Goal: Information Seeking & Learning: Check status

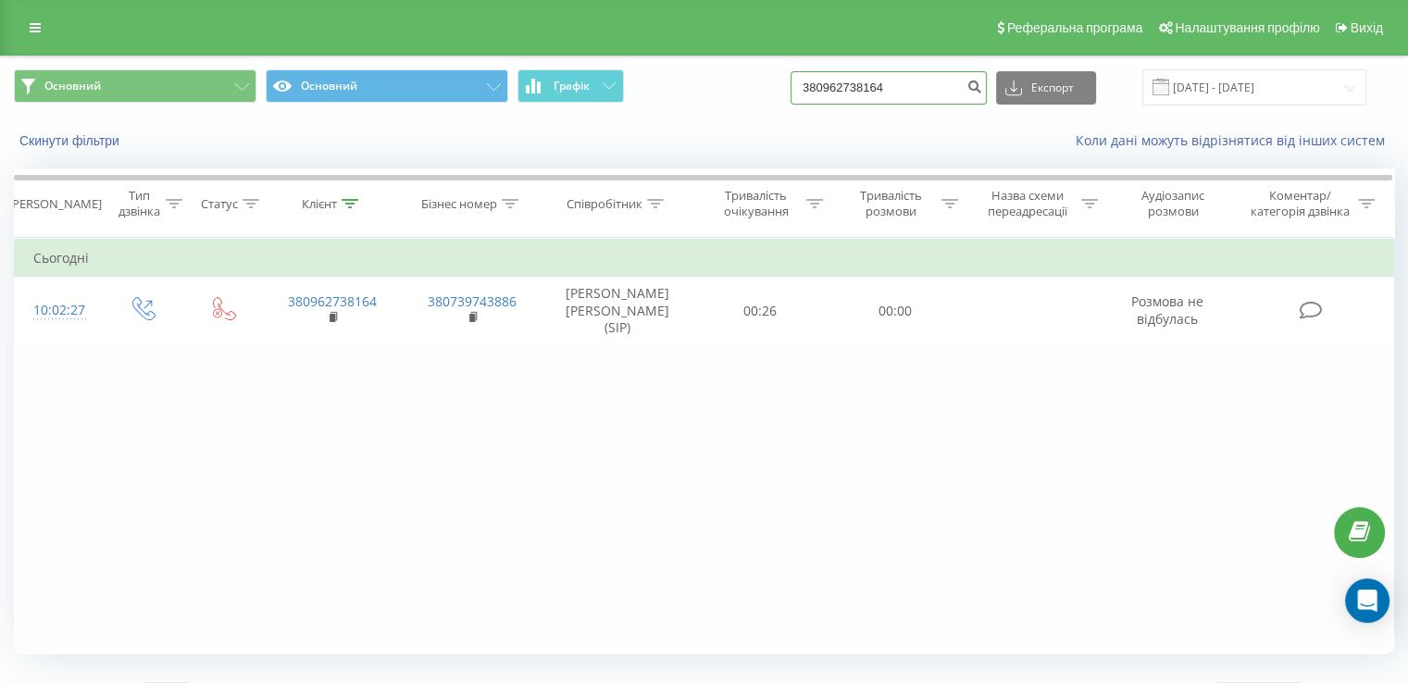
click at [937, 90] on input "380962738164" at bounding box center [888, 87] width 196 height 33
type input "3"
paste input "380956465880"
type input "380956465880"
click at [981, 86] on button "submit" at bounding box center [974, 87] width 25 height 33
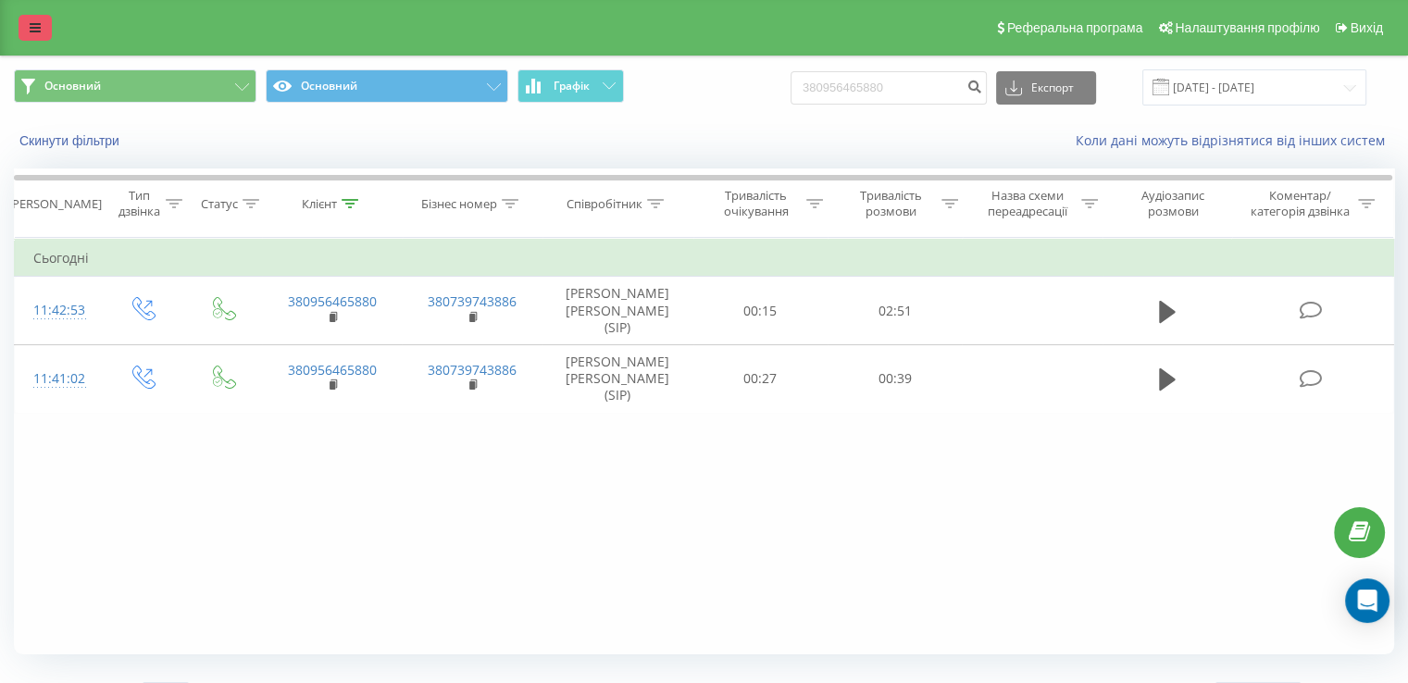
click at [19, 28] on link at bounding box center [35, 28] width 33 height 26
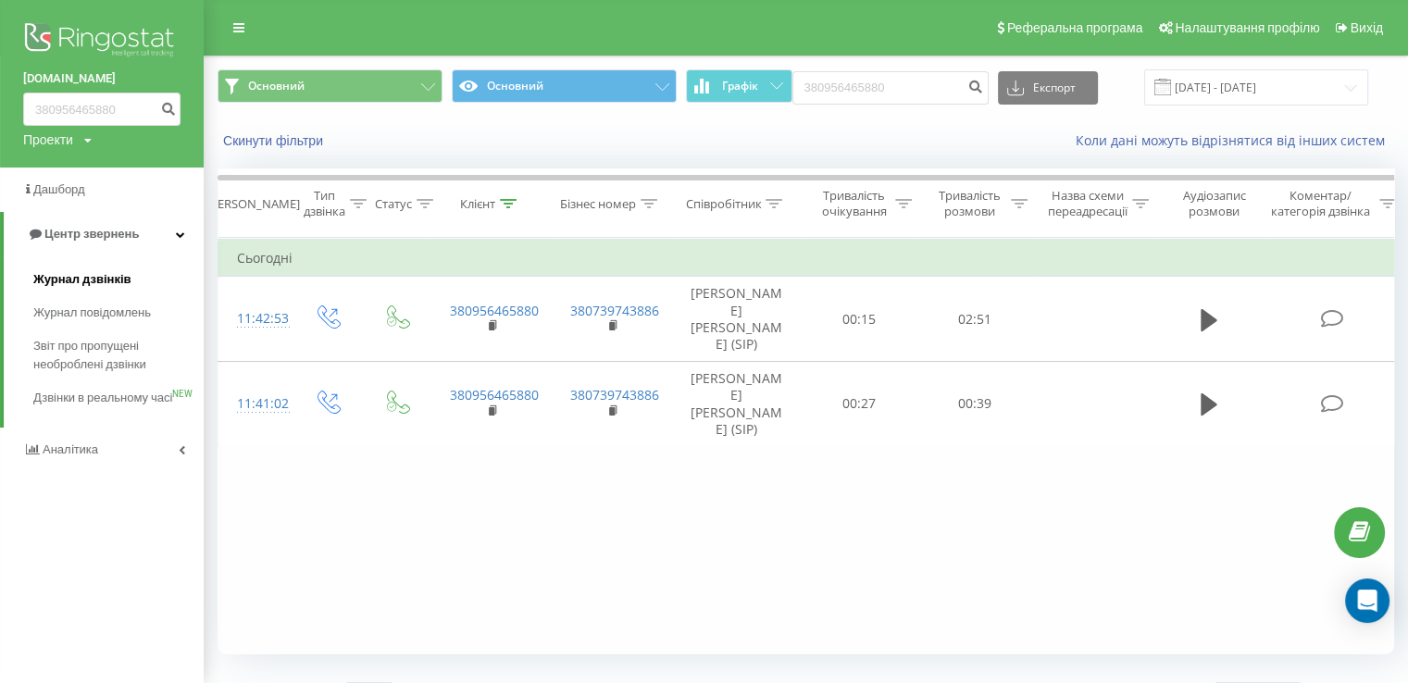
click at [93, 280] on span "Журнал дзвінків" at bounding box center [82, 279] width 98 height 19
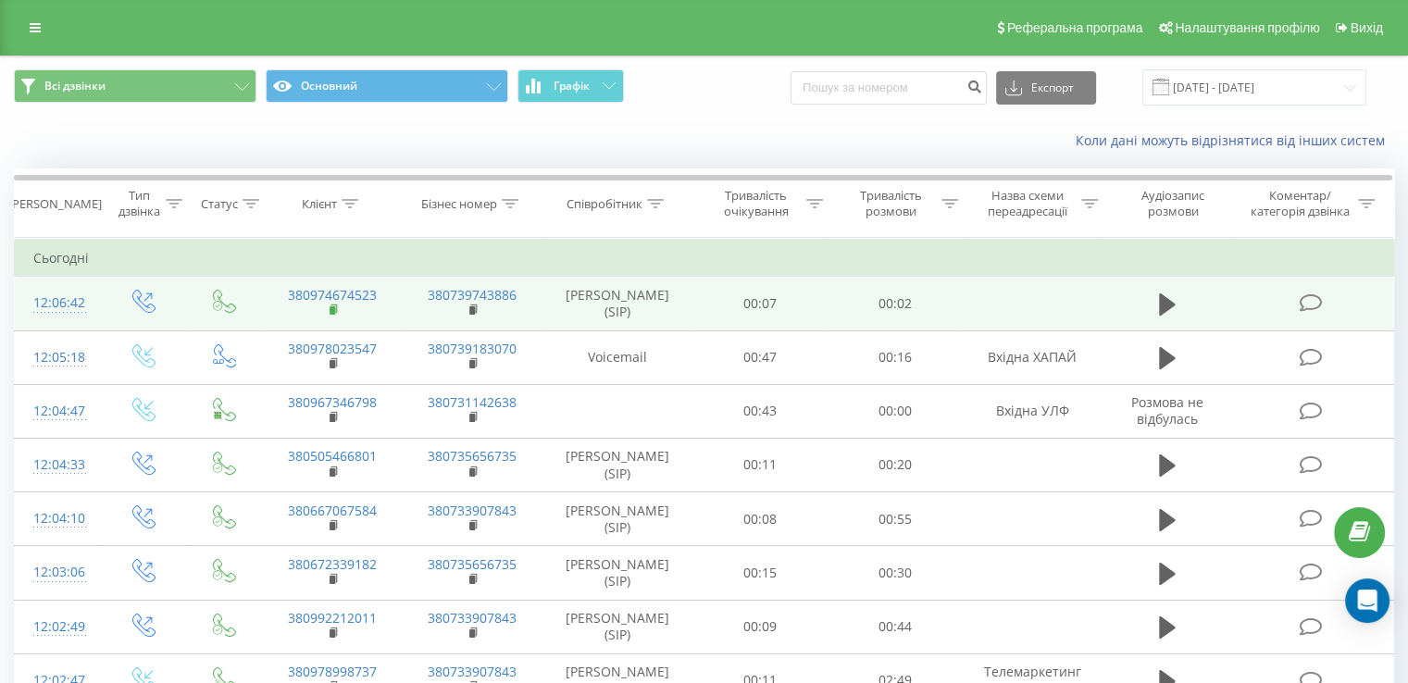
click at [333, 312] on rect at bounding box center [333, 310] width 6 height 8
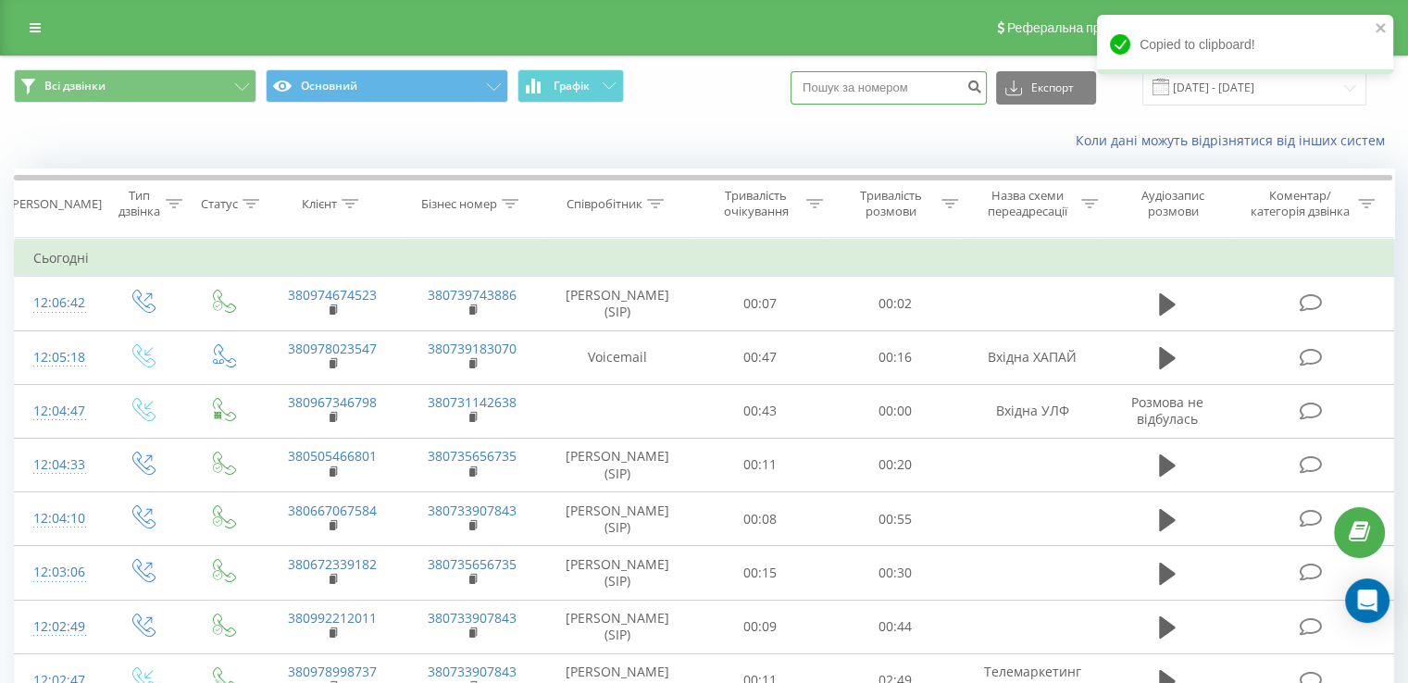
click at [895, 84] on input at bounding box center [888, 87] width 196 height 33
paste input "380974674523"
type input "380974674523"
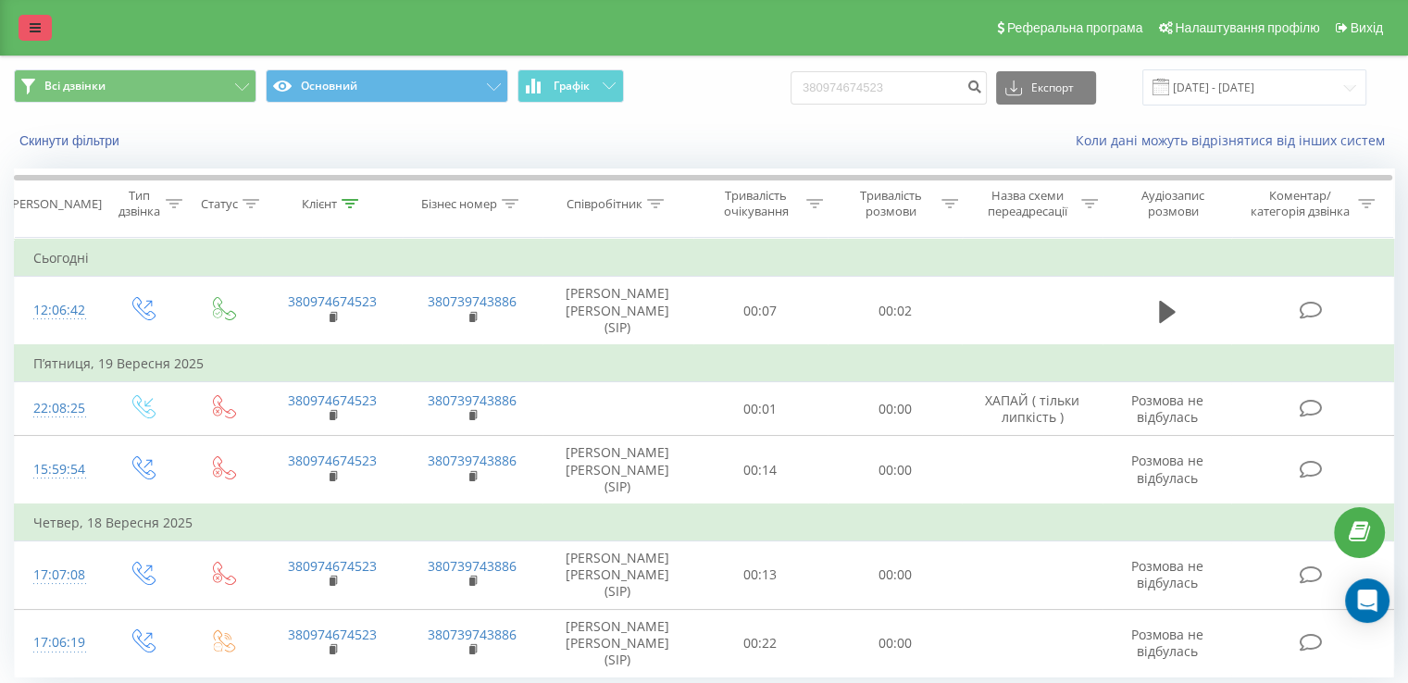
click at [27, 32] on link at bounding box center [35, 28] width 33 height 26
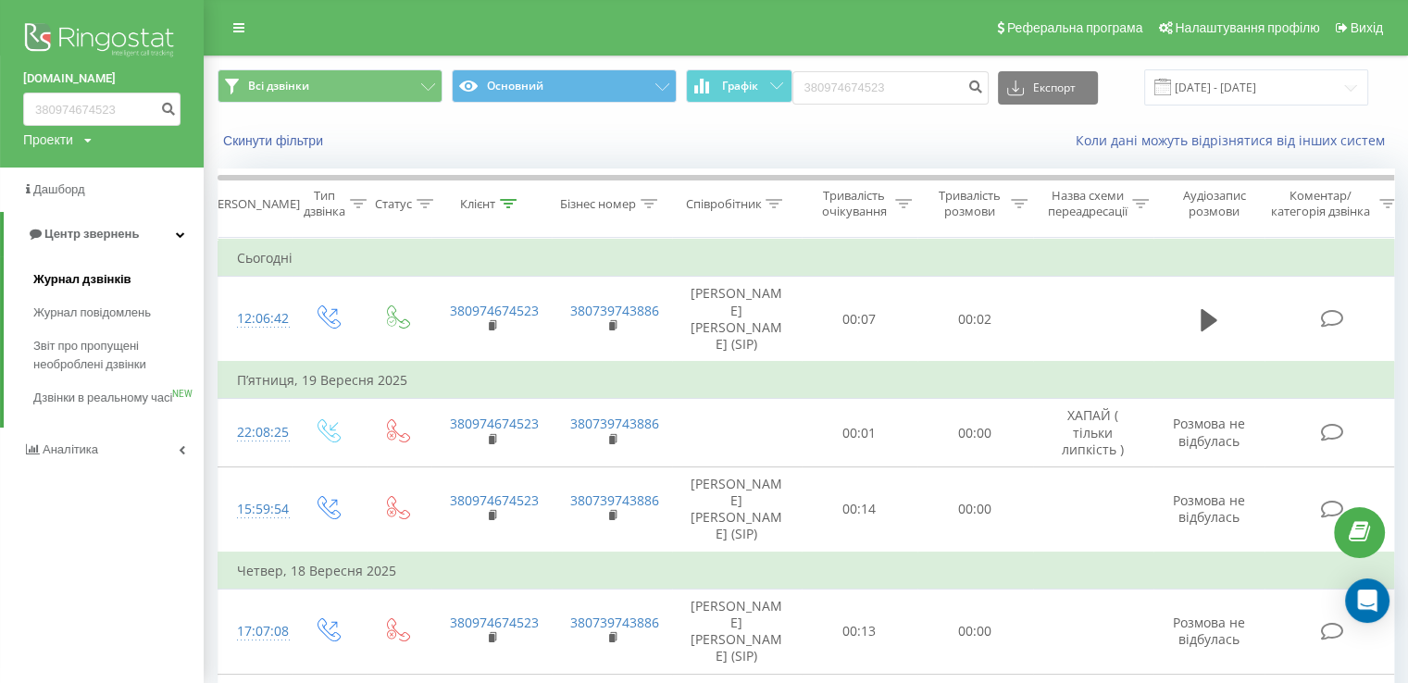
click at [111, 287] on span "Журнал дзвінків" at bounding box center [82, 279] width 98 height 19
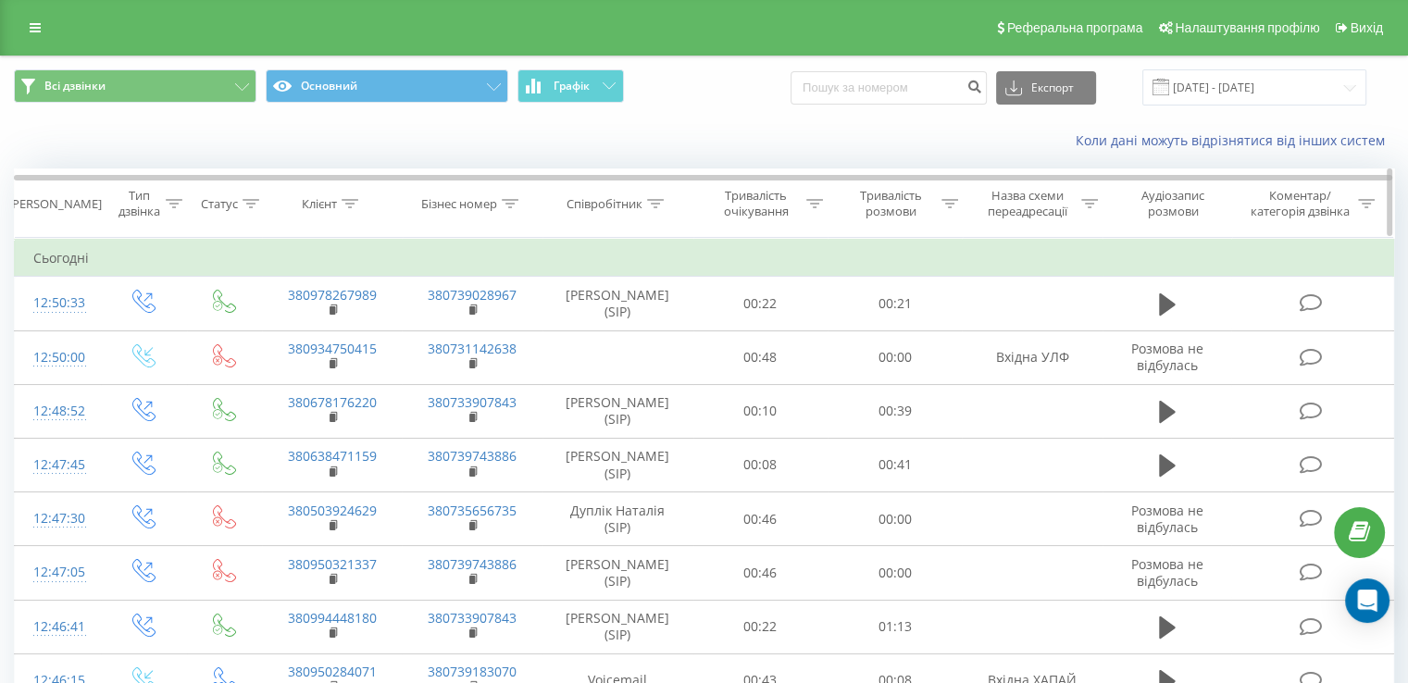
click at [648, 205] on icon at bounding box center [655, 203] width 17 height 9
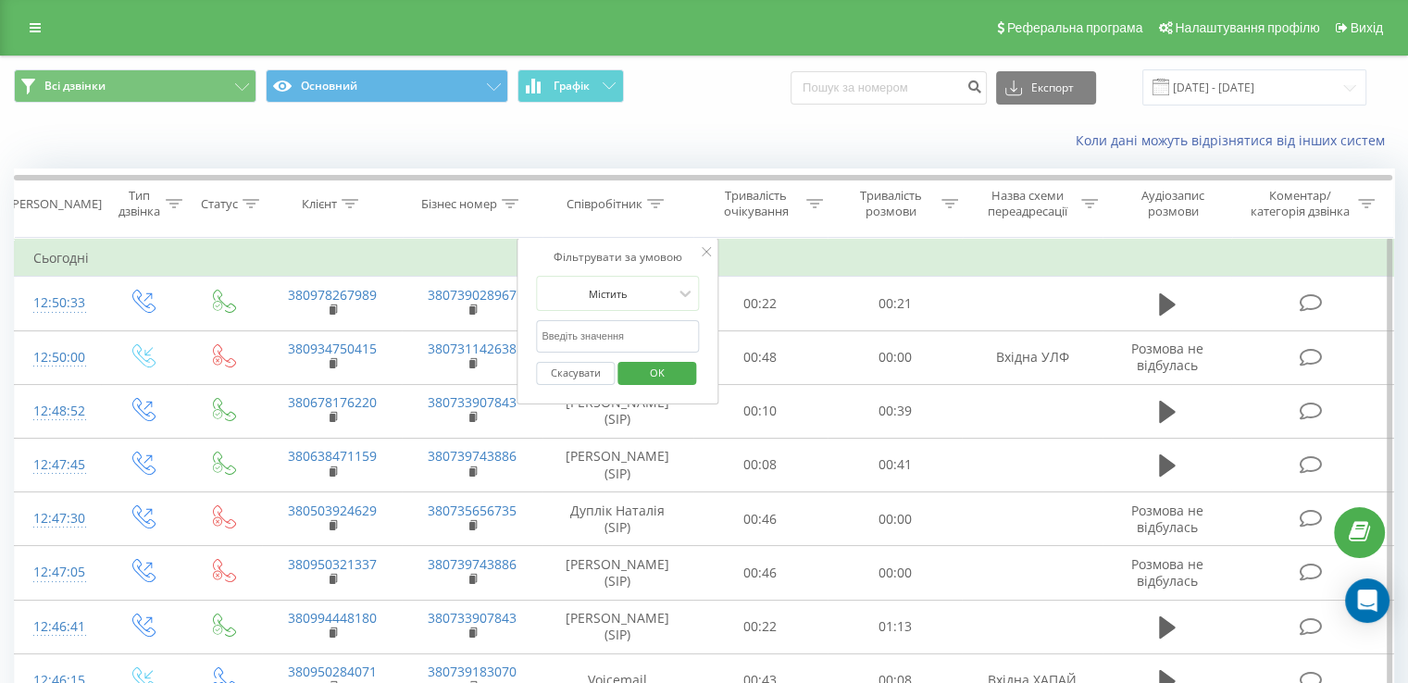
click at [638, 327] on input "text" at bounding box center [617, 336] width 163 height 32
type input "[PERSON_NAME]"
click at [657, 376] on span "OK" at bounding box center [657, 372] width 52 height 29
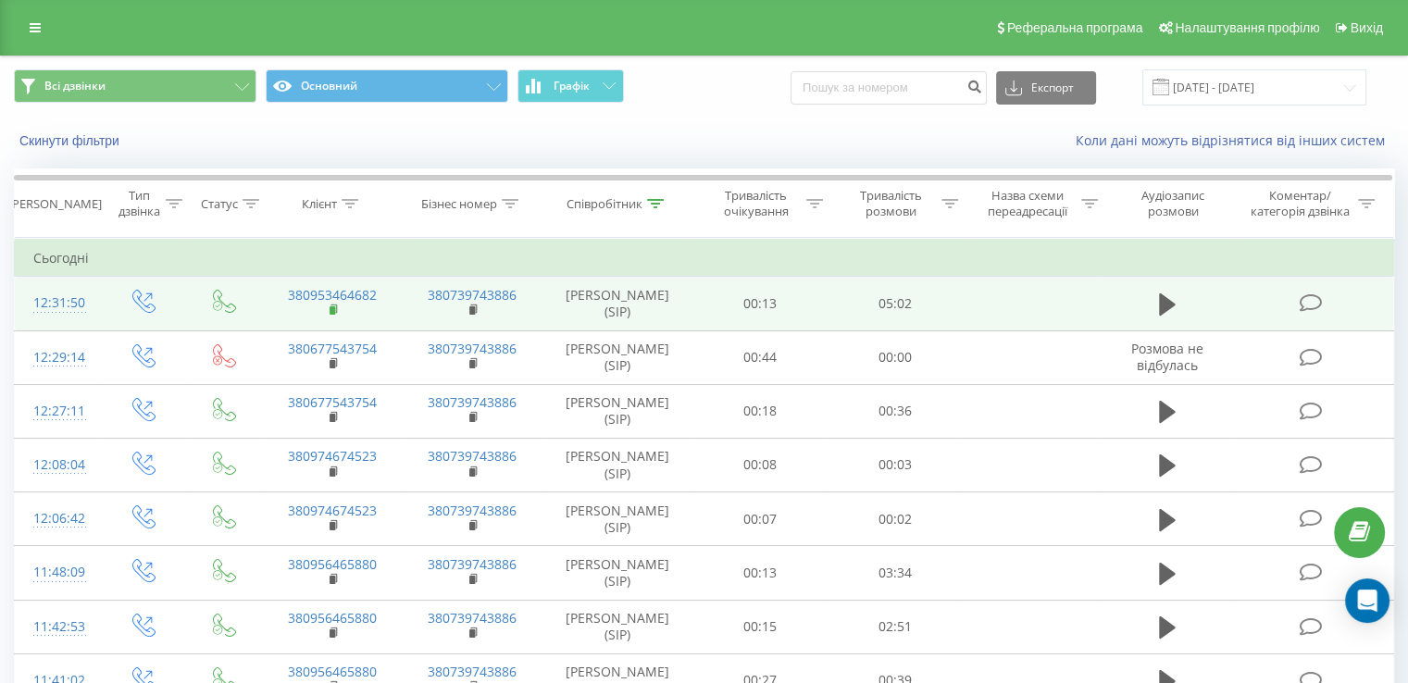
click at [334, 305] on icon at bounding box center [335, 310] width 10 height 13
click at [338, 308] on icon at bounding box center [335, 310] width 10 height 13
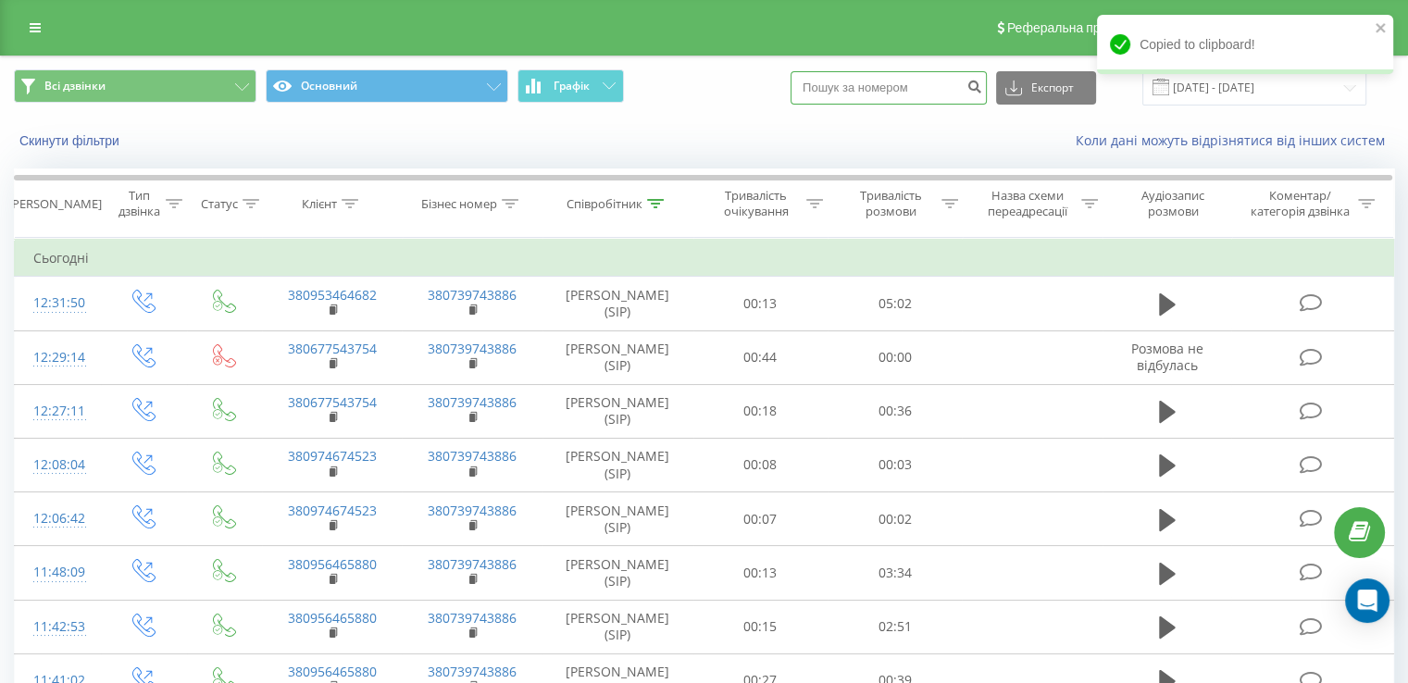
click at [888, 81] on input at bounding box center [888, 87] width 196 height 33
paste input "380953464682"
type input "380953464682"
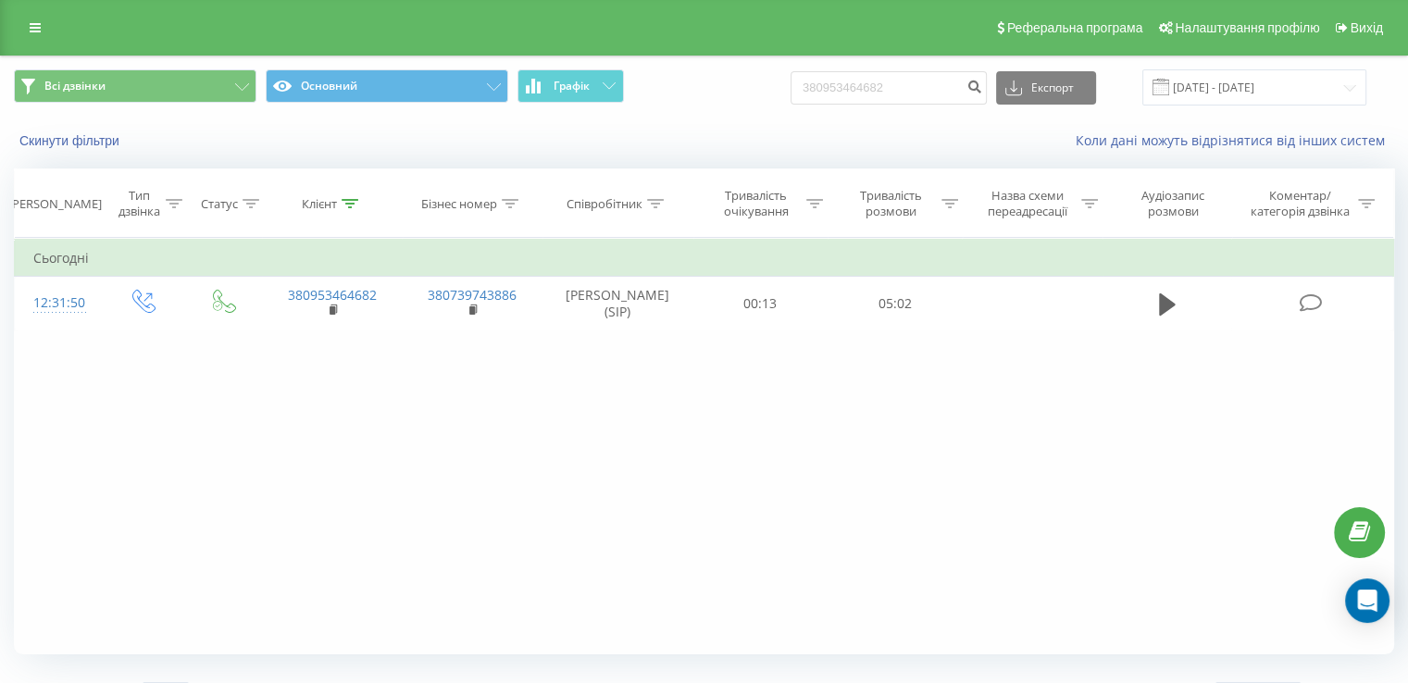
click at [651, 404] on div "Фільтрувати за умовою Дорівнює Введіть значення Скасувати OK Фільтрувати за умо…" at bounding box center [704, 446] width 1380 height 417
click at [44, 28] on link at bounding box center [35, 28] width 33 height 26
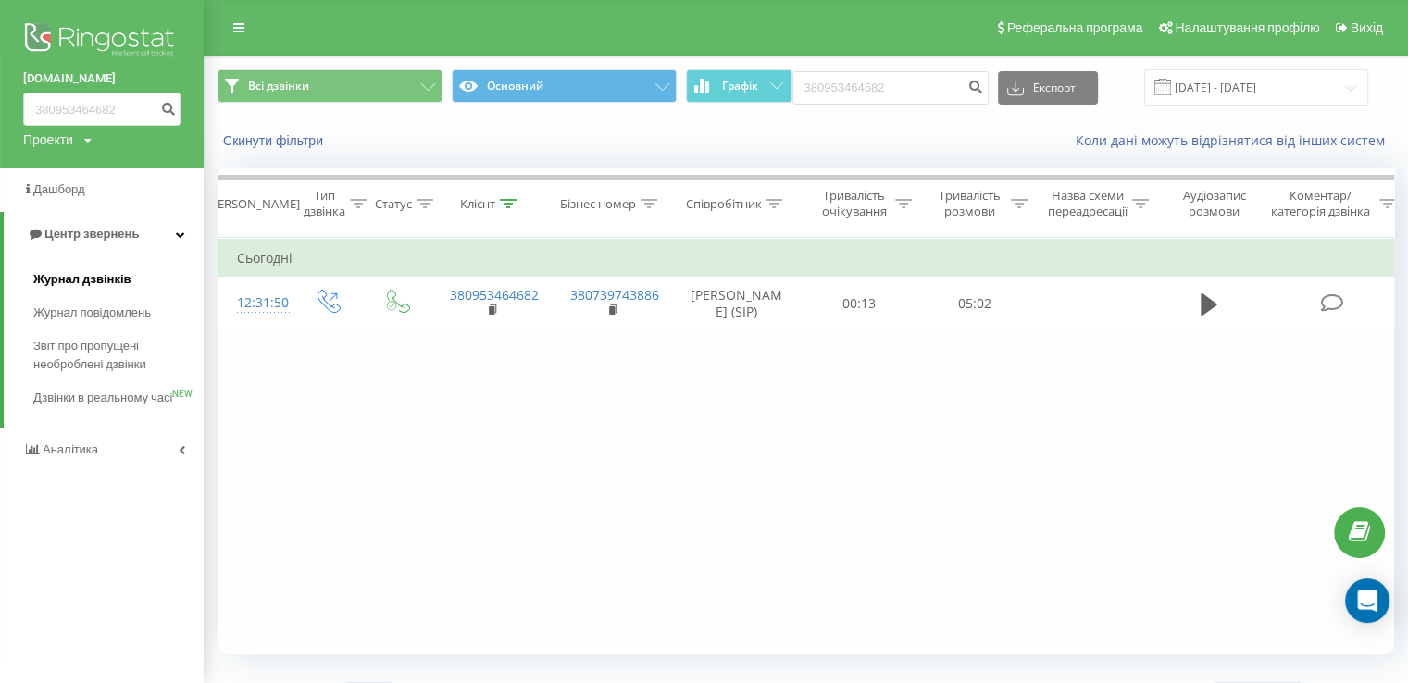
click at [126, 284] on span "Журнал дзвінків" at bounding box center [82, 279] width 98 height 19
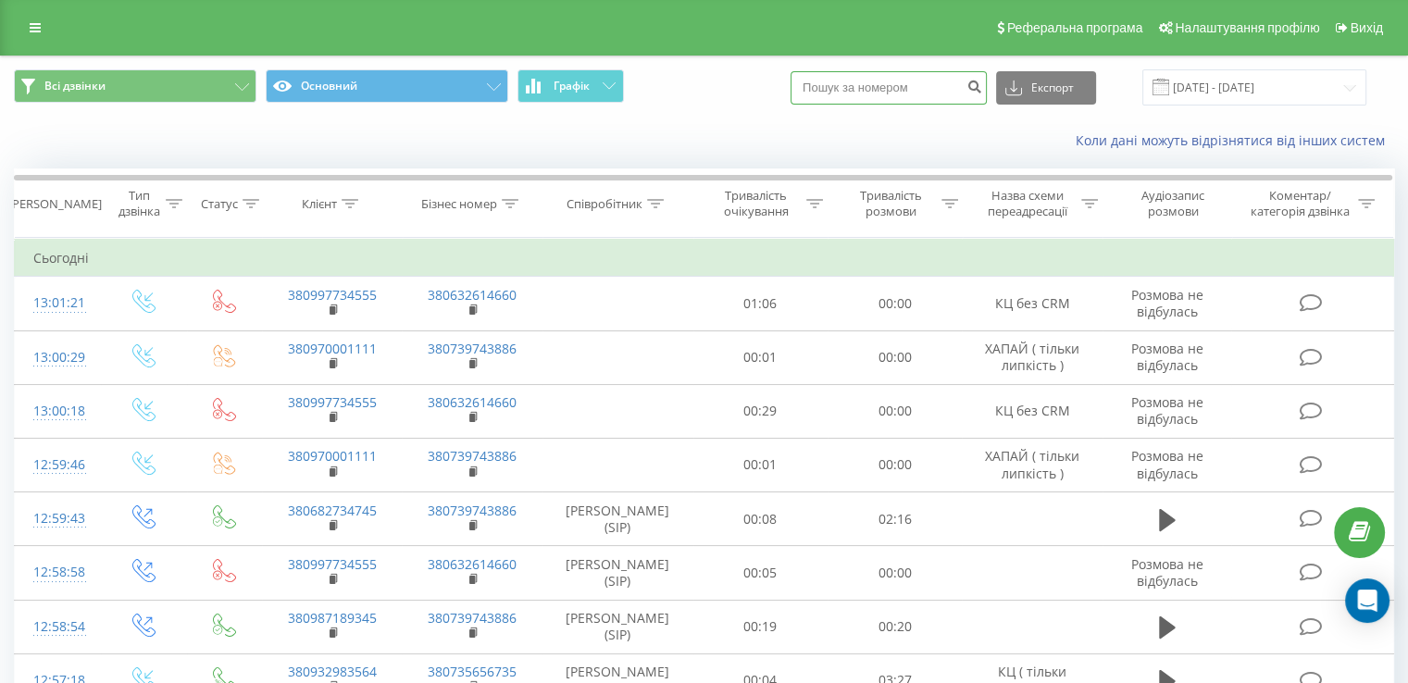
click at [905, 79] on input at bounding box center [888, 87] width 196 height 33
paste input "[PHONE_NUMBER]"
click at [837, 93] on input "[PHONE_NUMBER]" at bounding box center [888, 87] width 196 height 33
type input "380636973898"
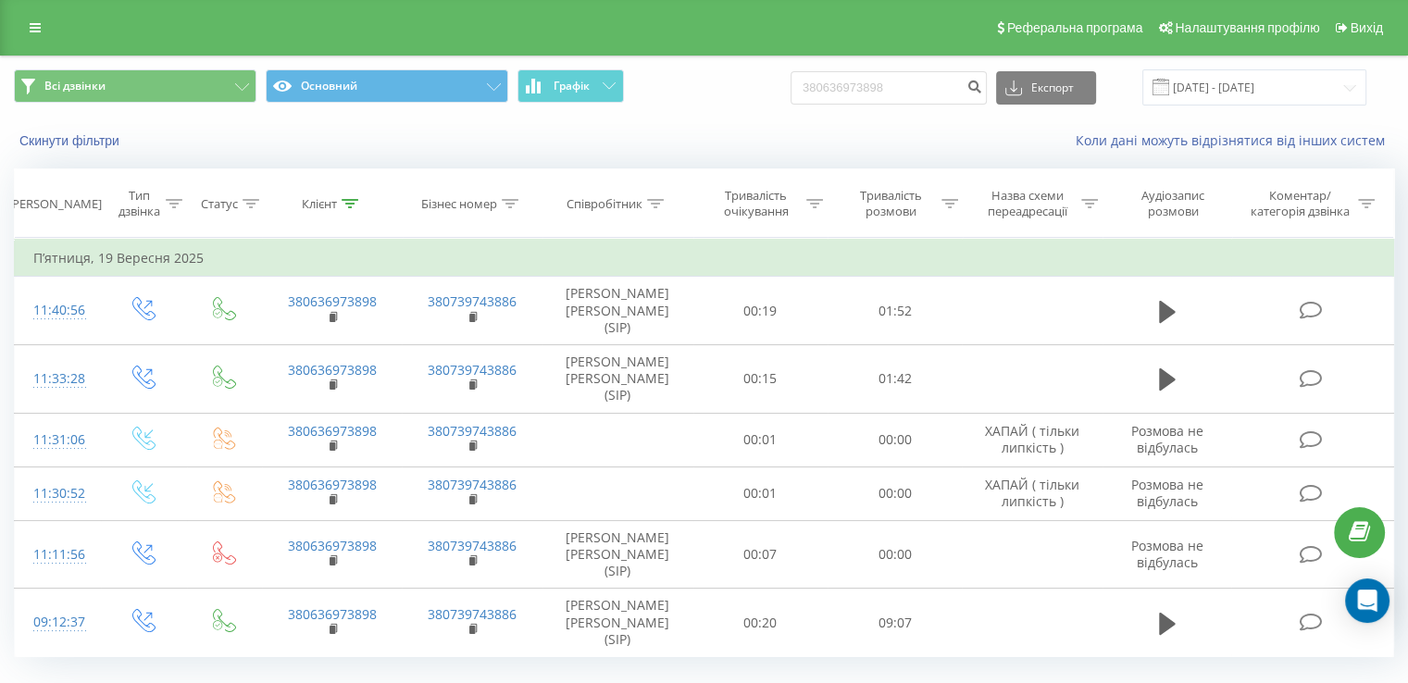
click at [43, 27] on link at bounding box center [35, 28] width 33 height 26
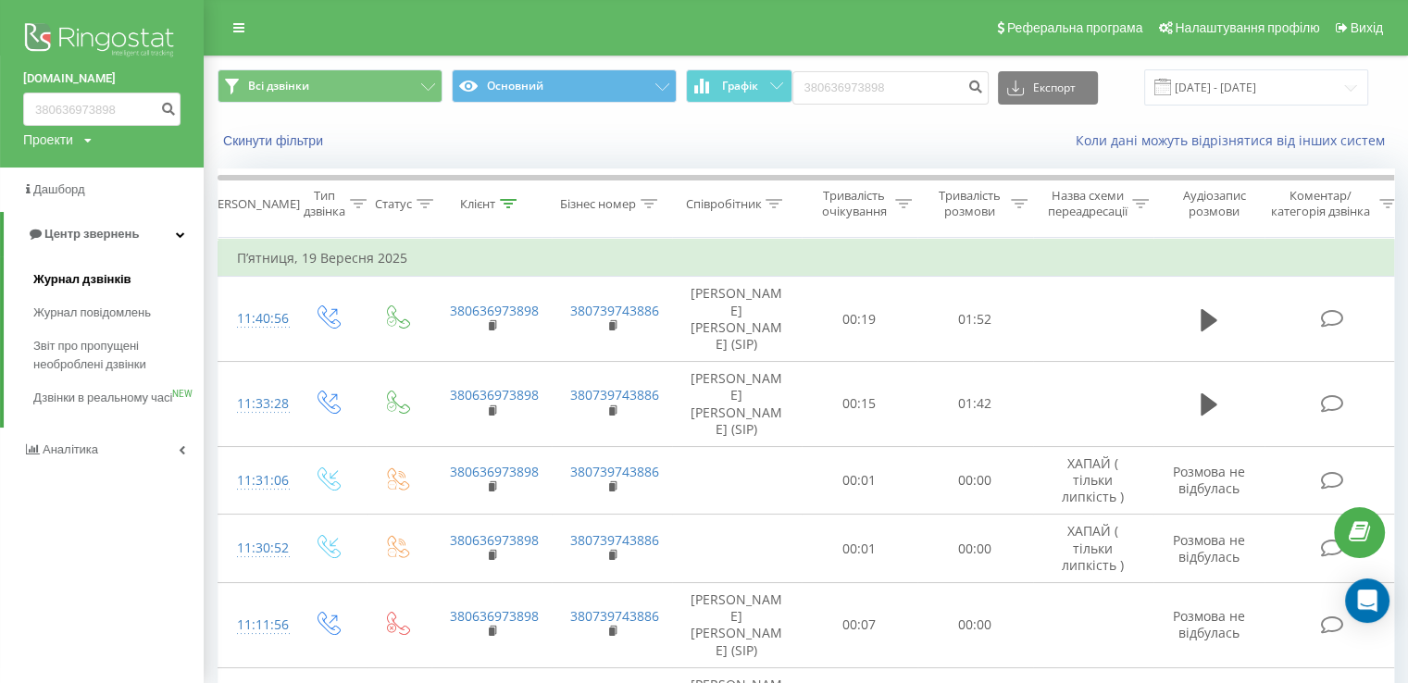
click at [83, 279] on span "Журнал дзвінків" at bounding box center [82, 279] width 98 height 19
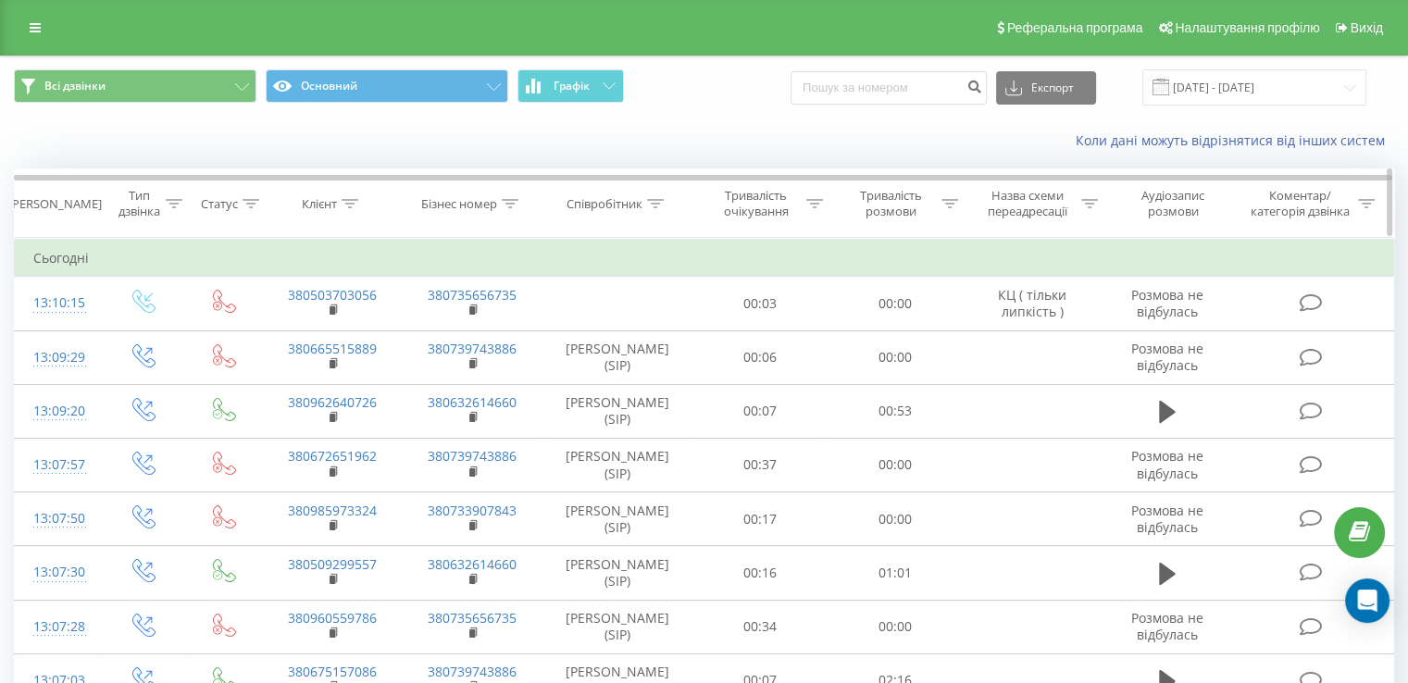
click at [654, 209] on div at bounding box center [655, 204] width 17 height 16
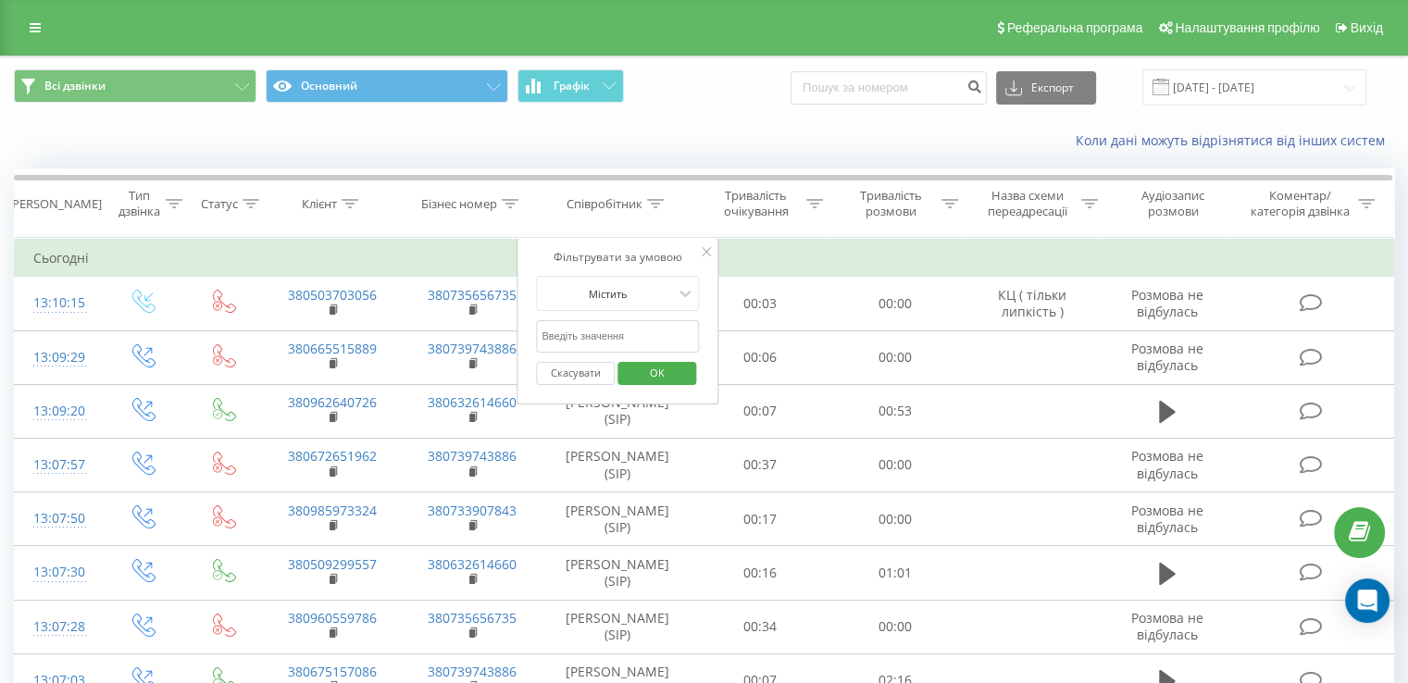
click at [622, 337] on input "text" at bounding box center [617, 336] width 163 height 32
type input "[PERSON_NAME]"
click at [641, 378] on span "OK" at bounding box center [657, 372] width 52 height 29
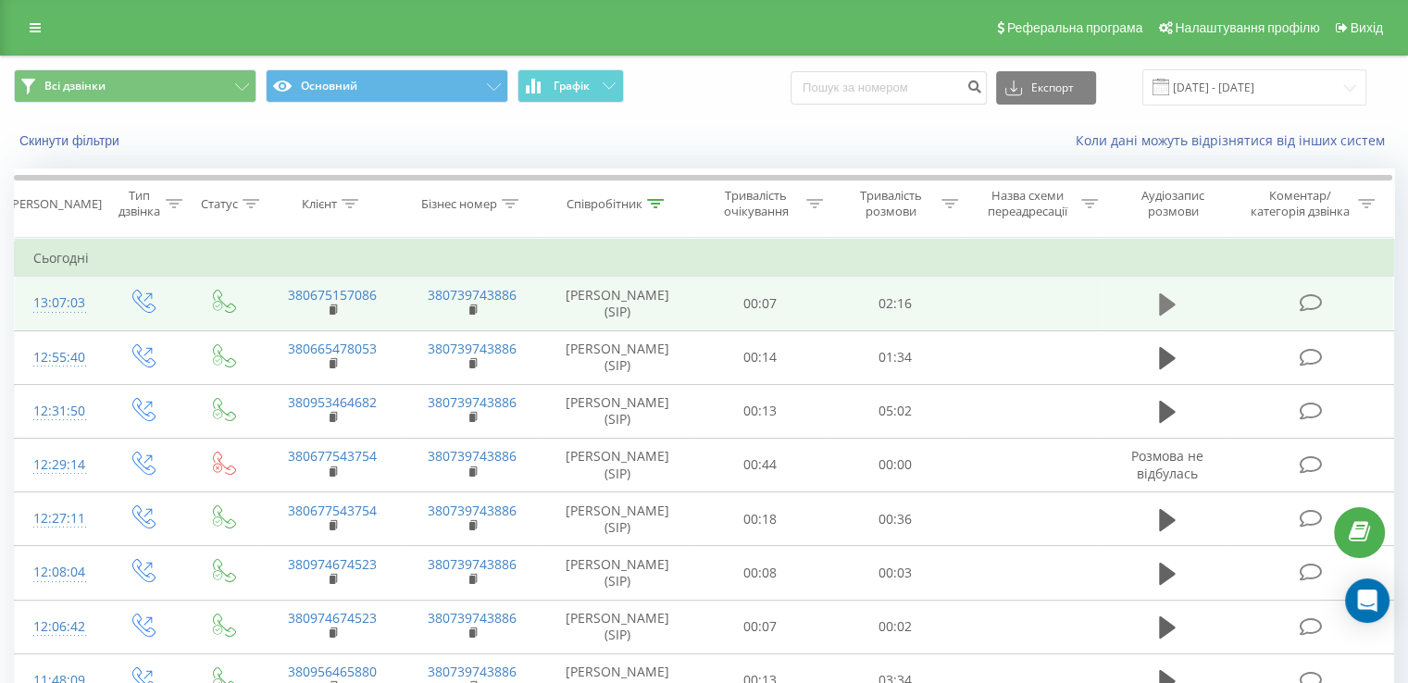
click at [1169, 297] on icon at bounding box center [1167, 305] width 17 height 26
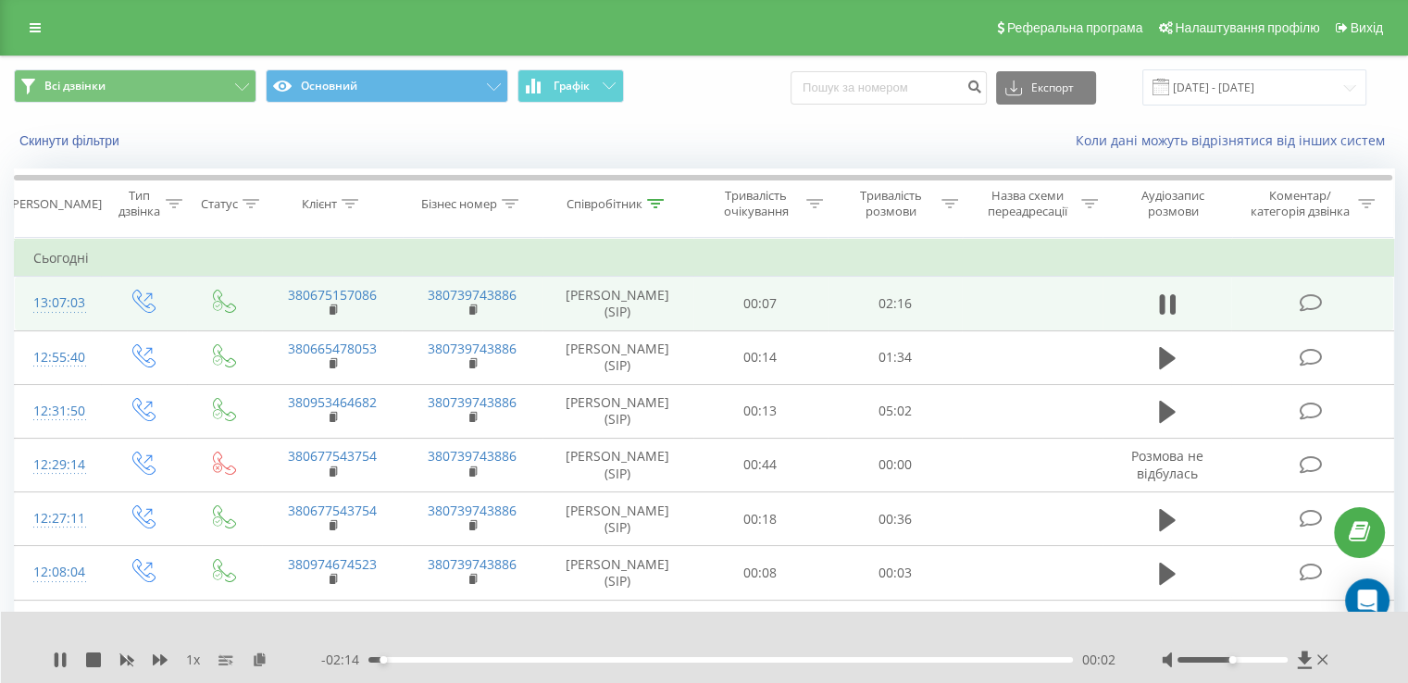
click at [476, 659] on div "00:02" at bounding box center [720, 660] width 704 height 6
click at [55, 660] on icon at bounding box center [57, 660] width 4 height 15
click at [918, 90] on input at bounding box center [888, 87] width 196 height 33
paste input "380970439204"
type input "380970439204"
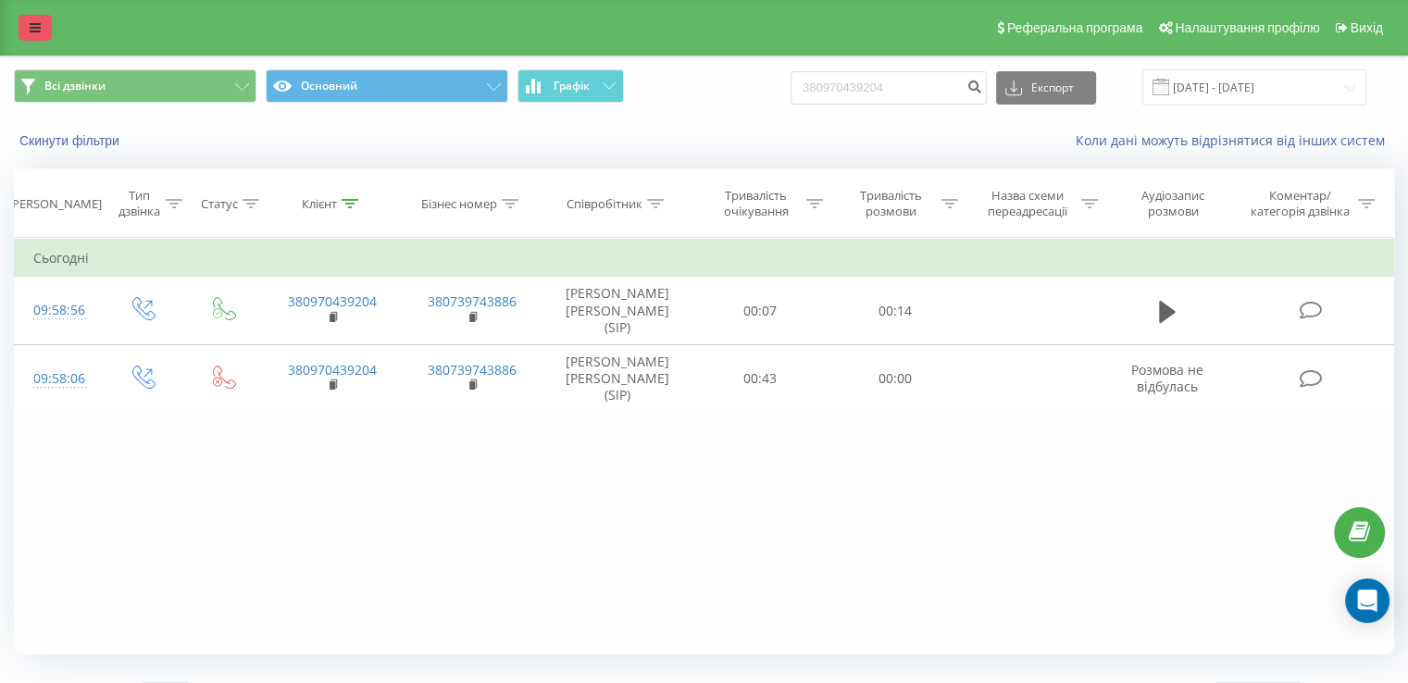
click at [31, 36] on link at bounding box center [35, 28] width 33 height 26
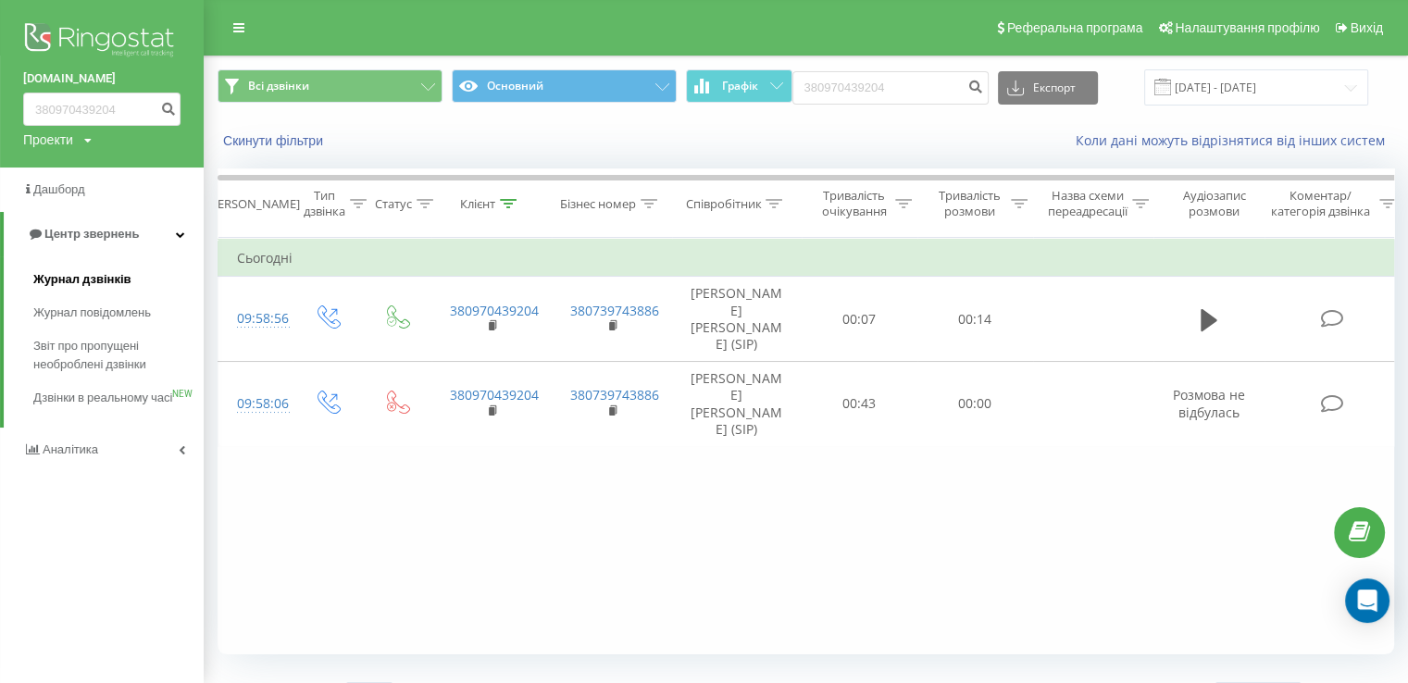
click at [120, 280] on span "Журнал дзвінків" at bounding box center [82, 279] width 98 height 19
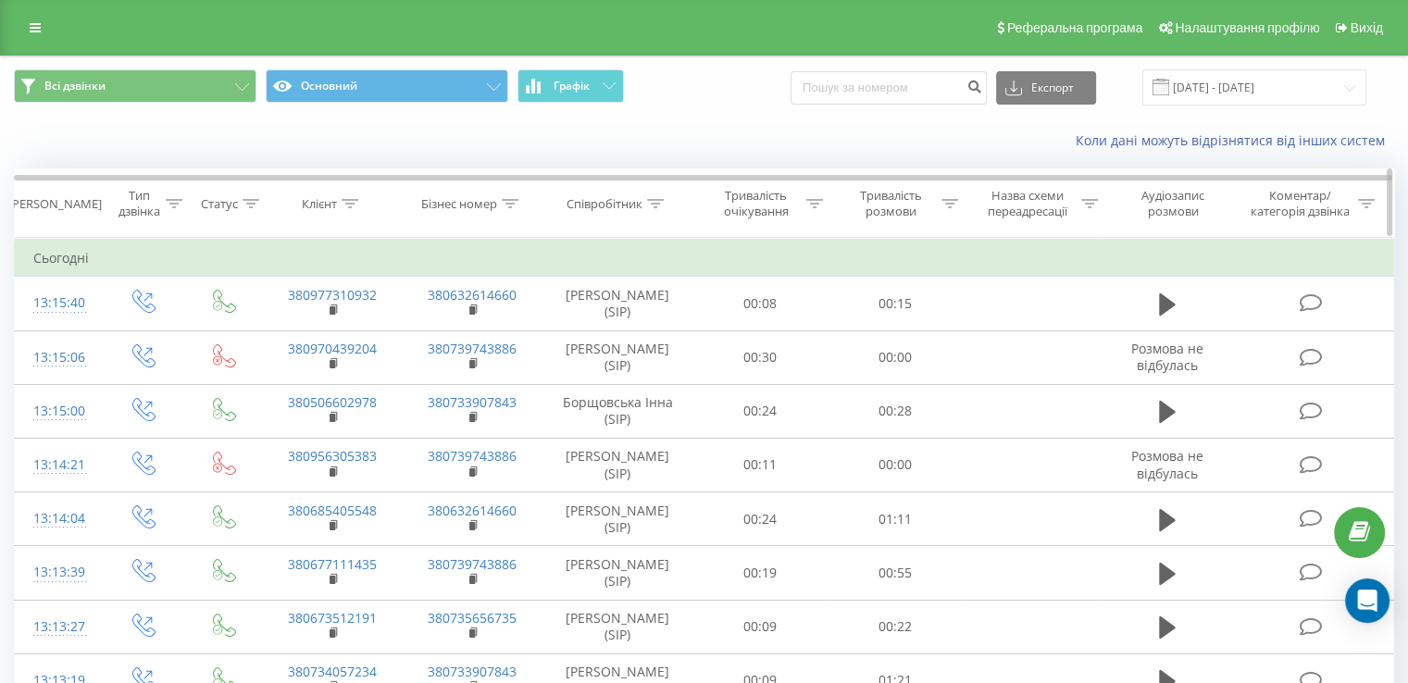
click at [654, 205] on icon at bounding box center [655, 203] width 17 height 9
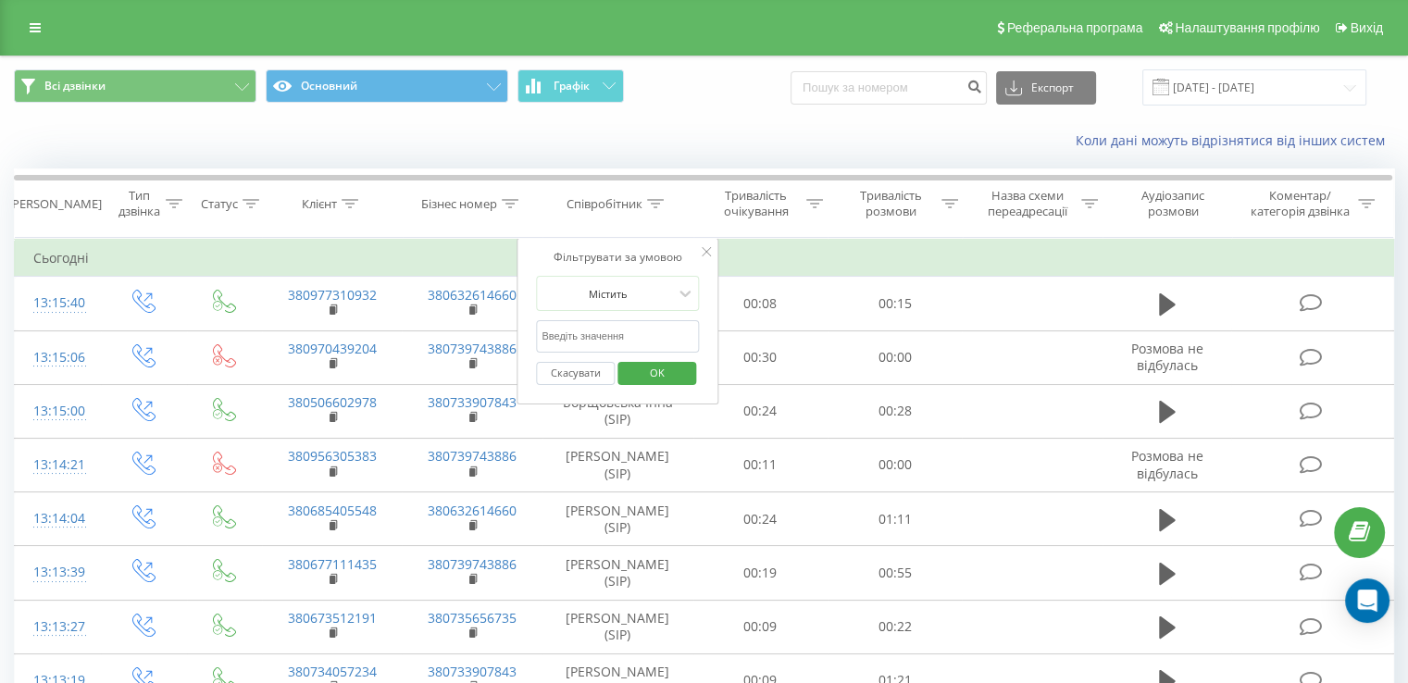
click at [579, 339] on input "text" at bounding box center [617, 336] width 163 height 32
type input "[PERSON_NAME]"
click at [647, 378] on span "OK" at bounding box center [657, 372] width 52 height 29
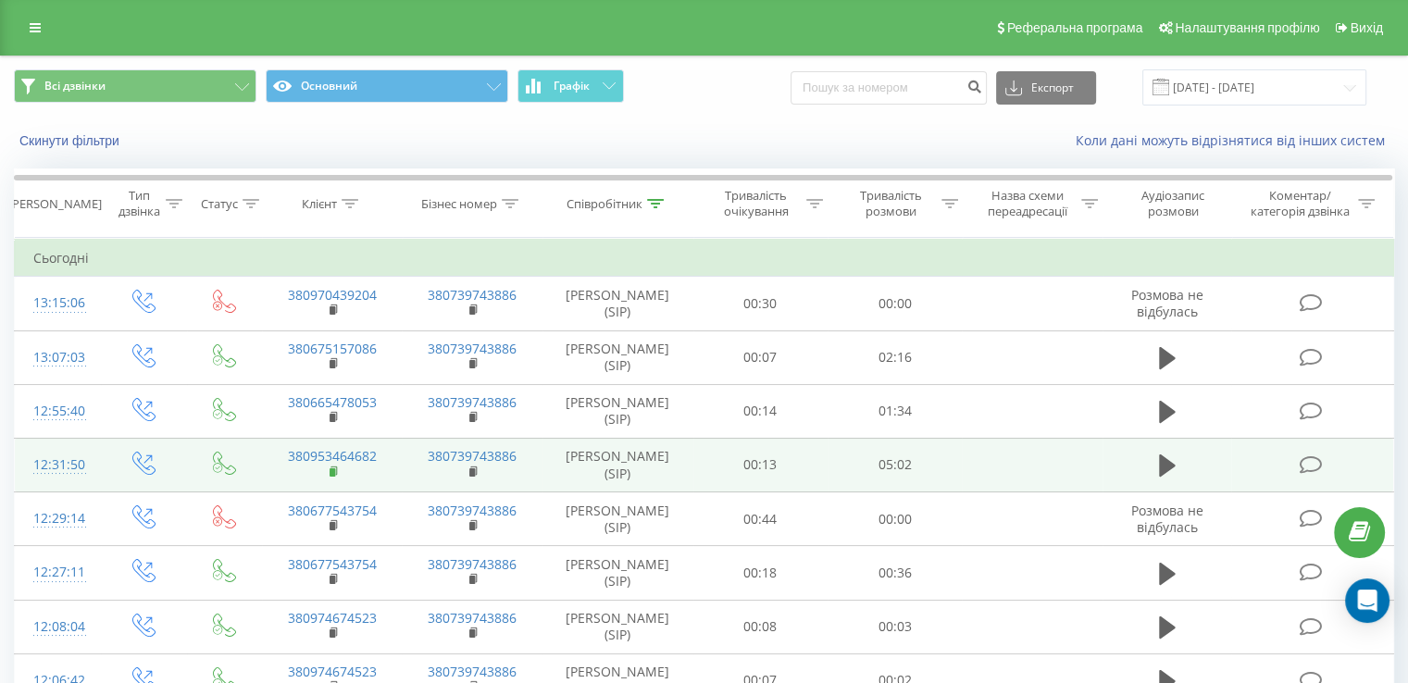
click at [331, 471] on rect at bounding box center [333, 472] width 6 height 8
click at [333, 471] on rect at bounding box center [333, 472] width 6 height 8
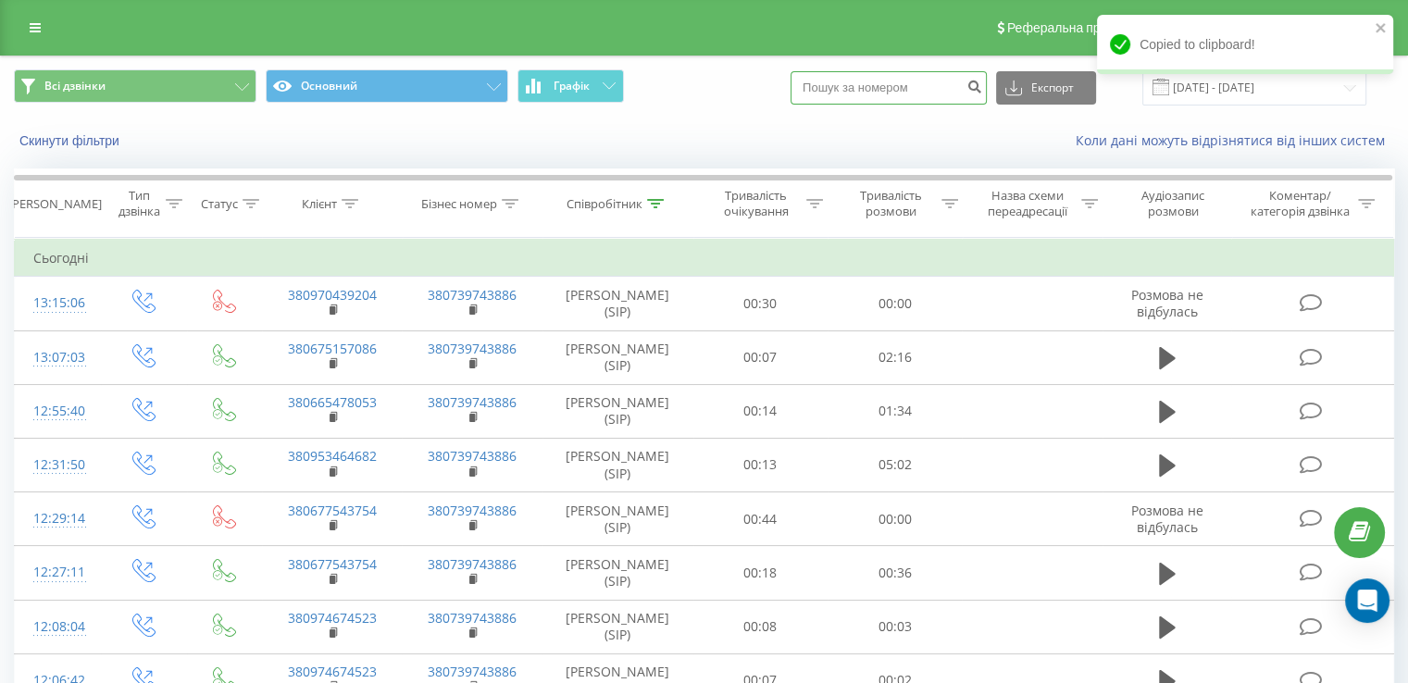
click at [911, 81] on input at bounding box center [888, 87] width 196 height 33
paste input "[PHONE_NUMBER]"
click at [901, 91] on input "[PHONE_NUMBER]" at bounding box center [888, 87] width 196 height 33
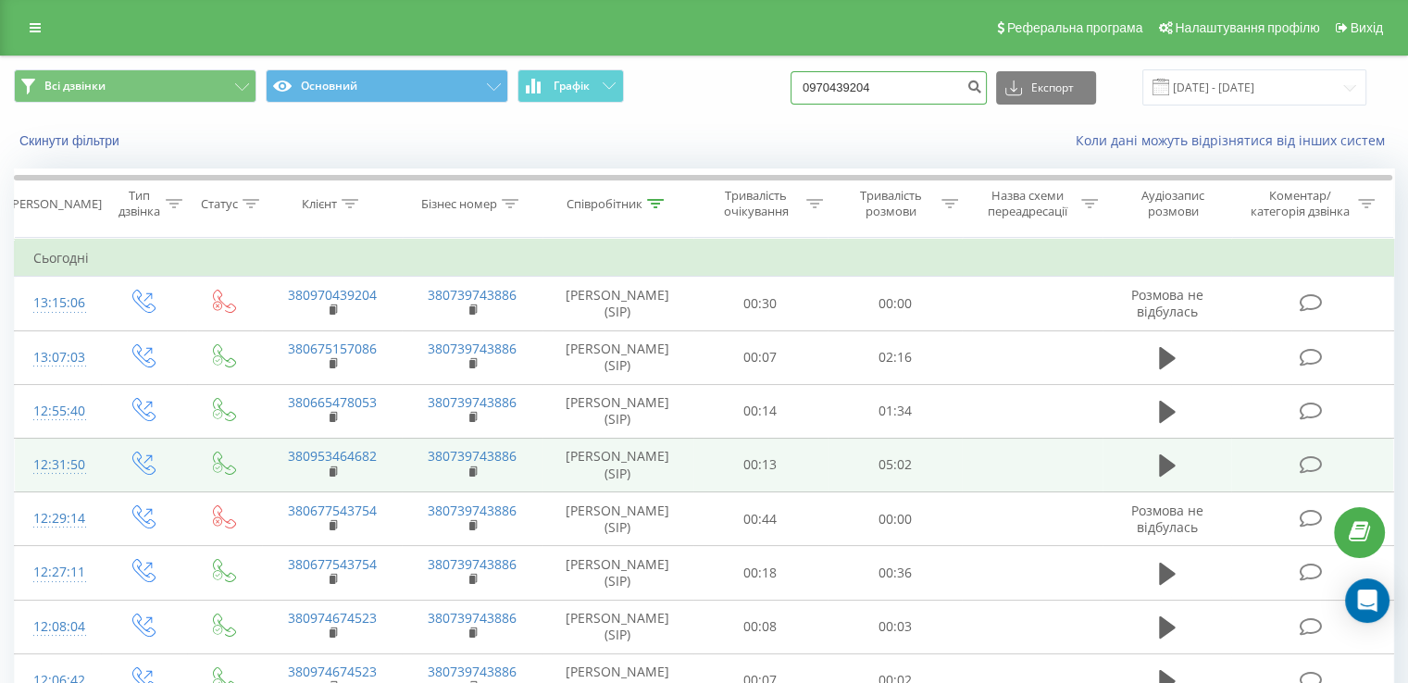
type input "0970439204"
